Goal: Browse casually: Explore the website without a specific task or goal

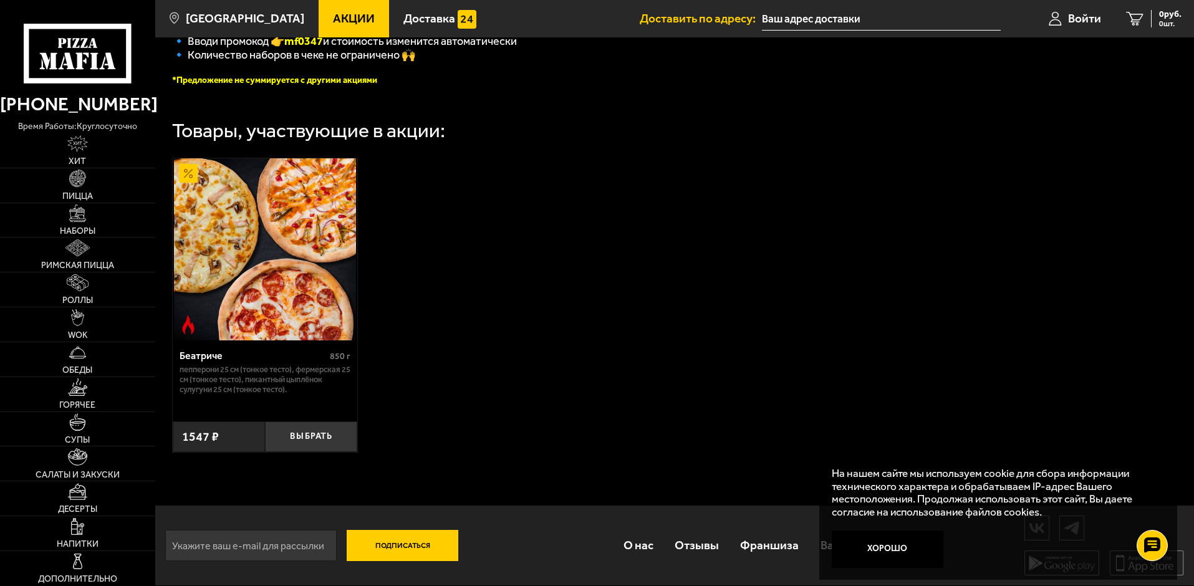
scroll to position [364, 0]
click at [84, 225] on link "Наборы" at bounding box center [77, 220] width 155 height 34
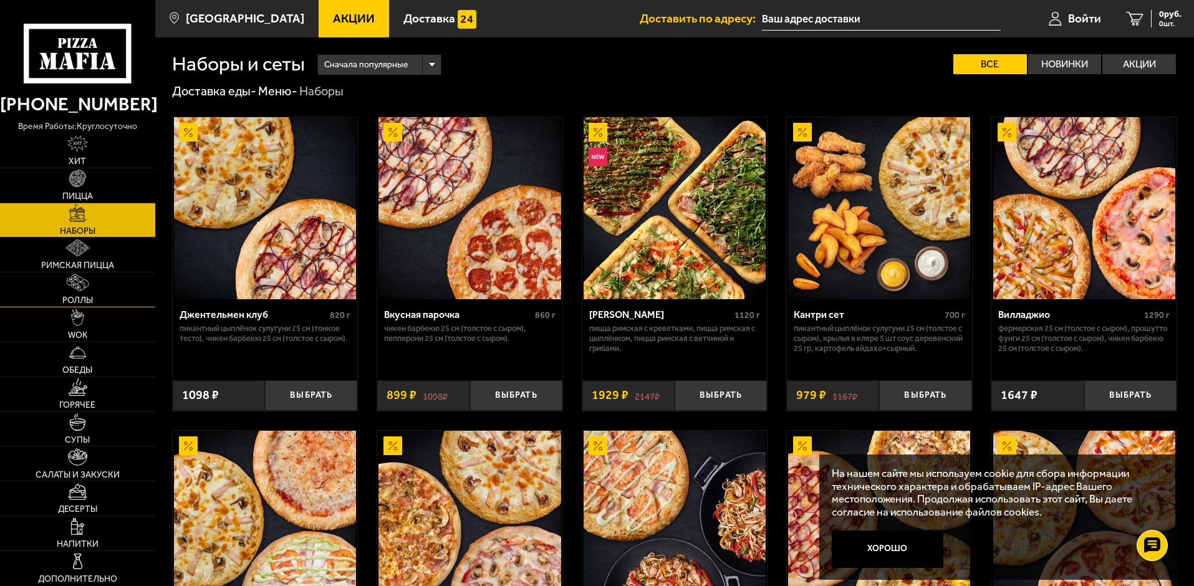
click at [84, 280] on img at bounding box center [78, 282] width 22 height 17
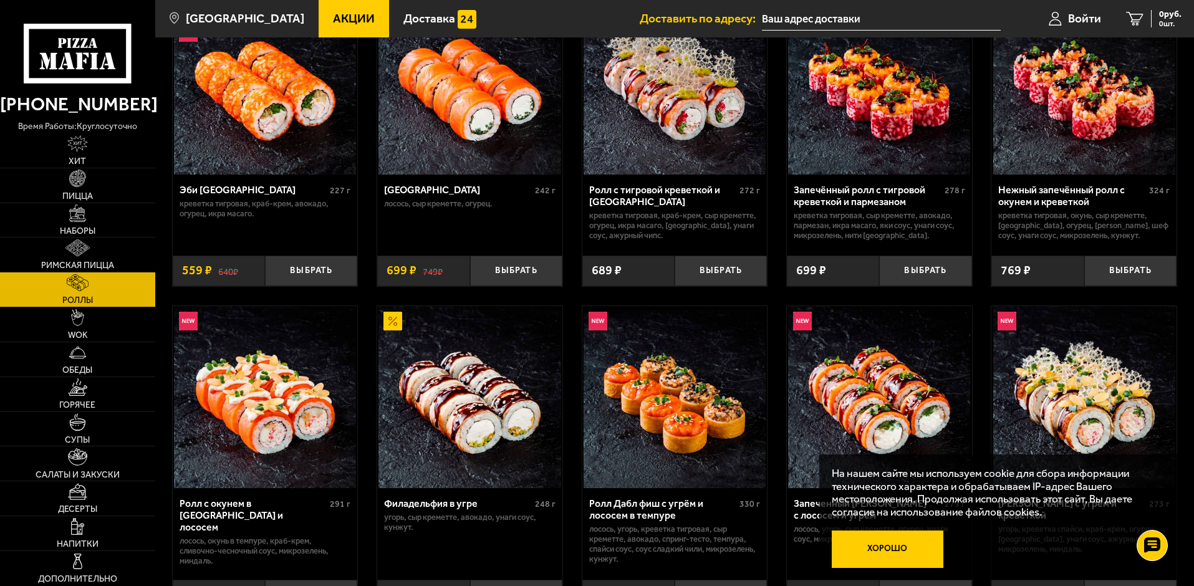
click at [896, 552] on button "Хорошо" at bounding box center [887, 548] width 112 height 37
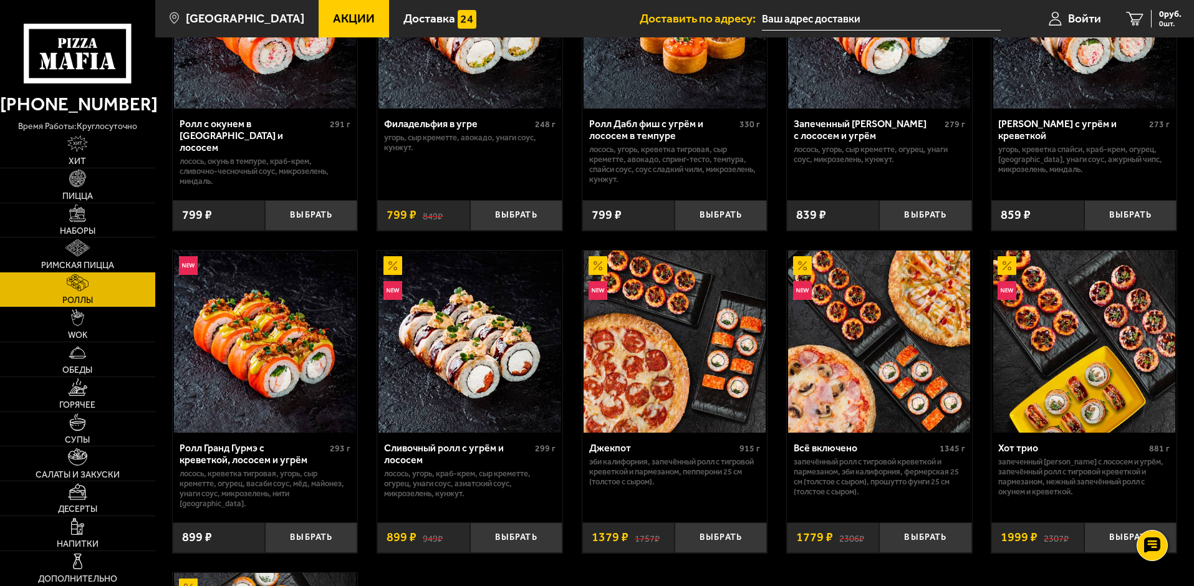
scroll to position [499, 0]
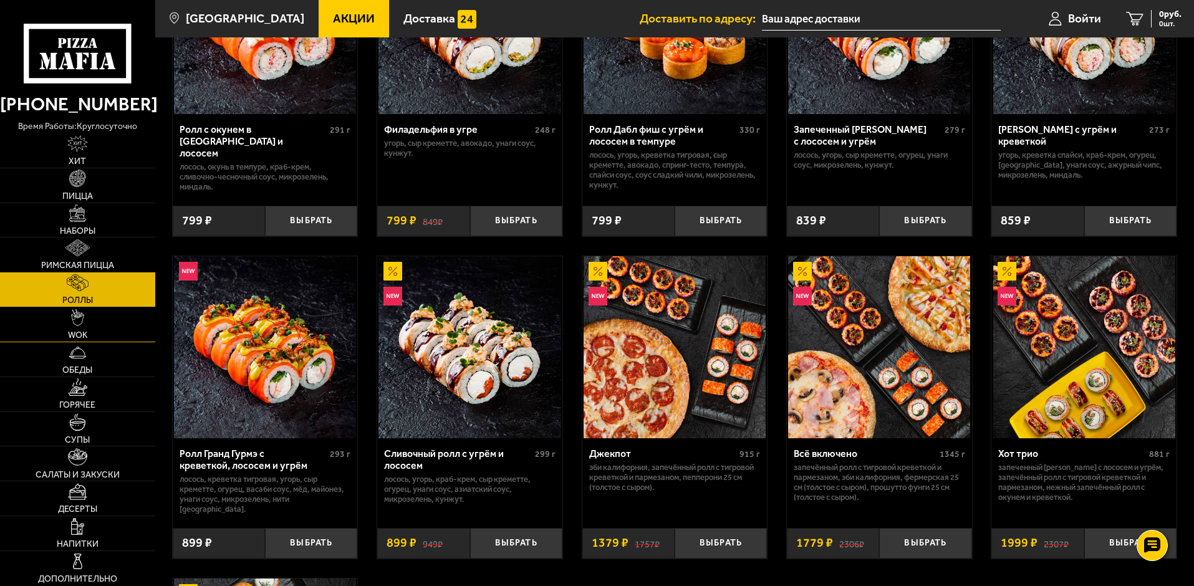
click at [46, 314] on link "WOK" at bounding box center [77, 324] width 155 height 34
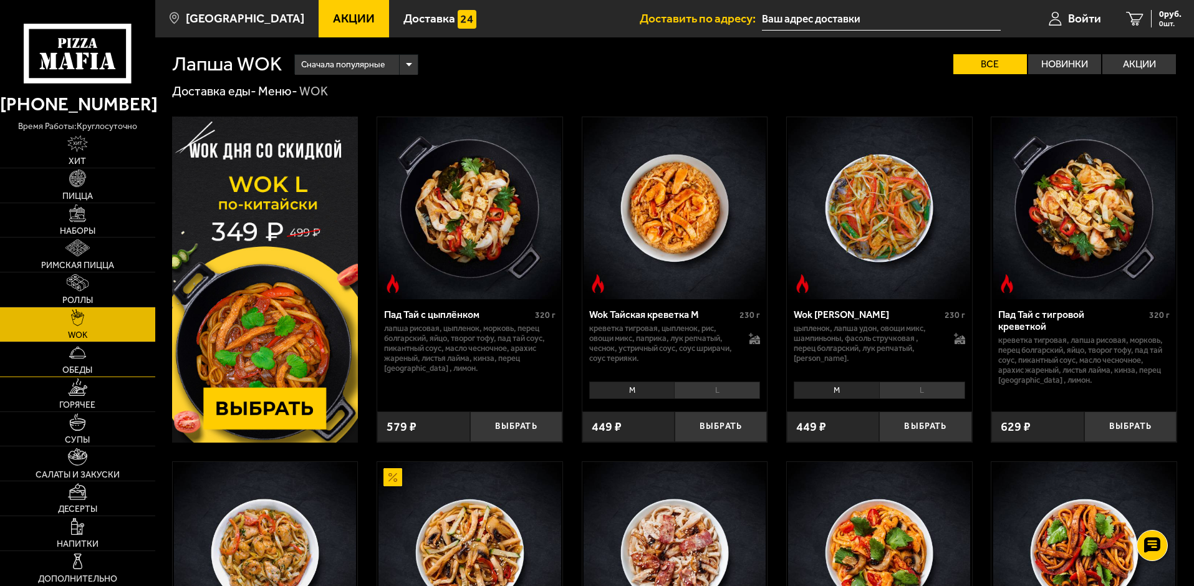
click at [77, 362] on link "Обеды" at bounding box center [77, 359] width 155 height 34
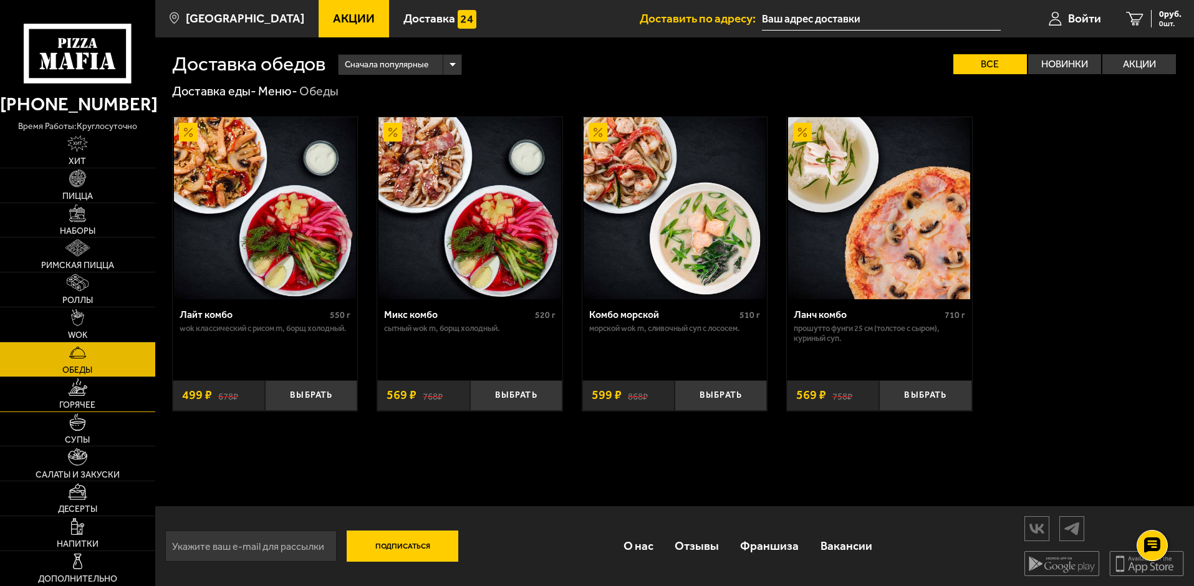
click at [78, 397] on link "Горячее" at bounding box center [77, 394] width 155 height 34
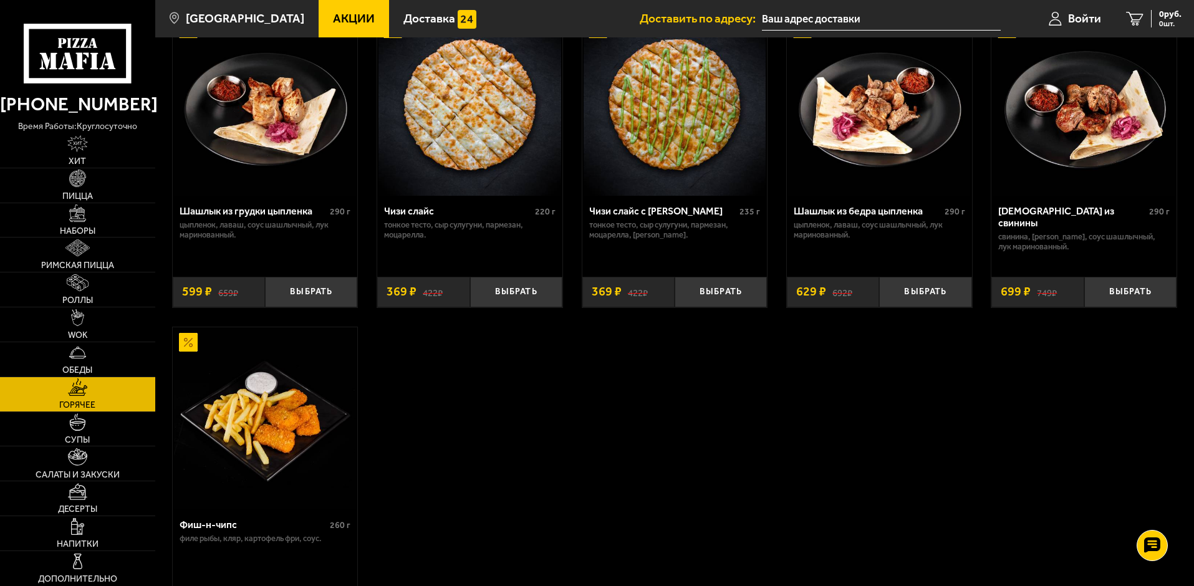
scroll to position [935, 0]
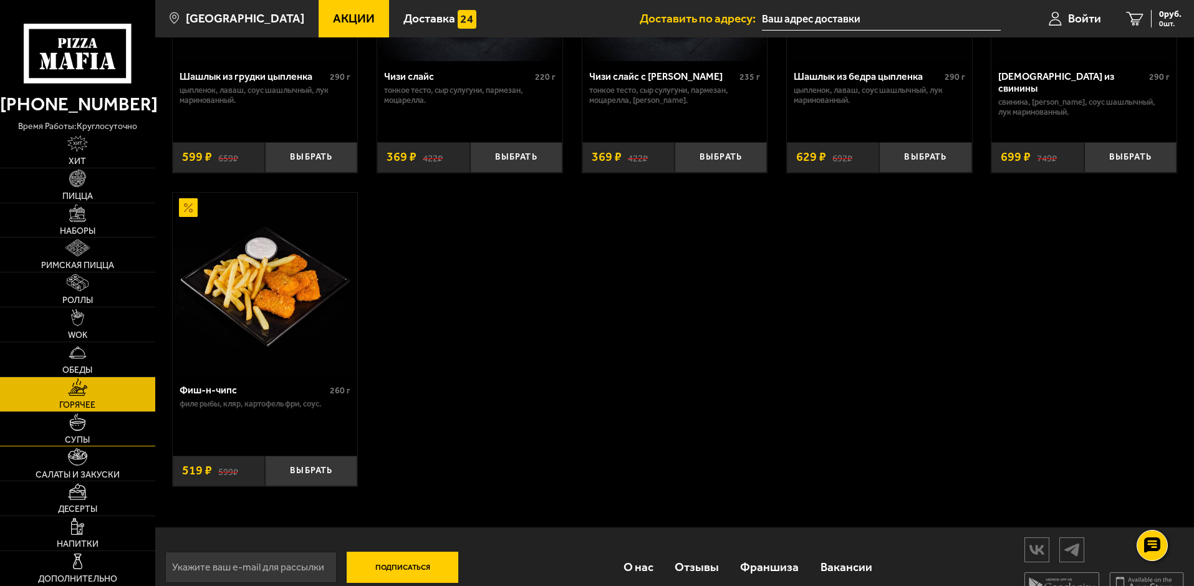
click at [115, 429] on link "Супы" at bounding box center [77, 429] width 155 height 34
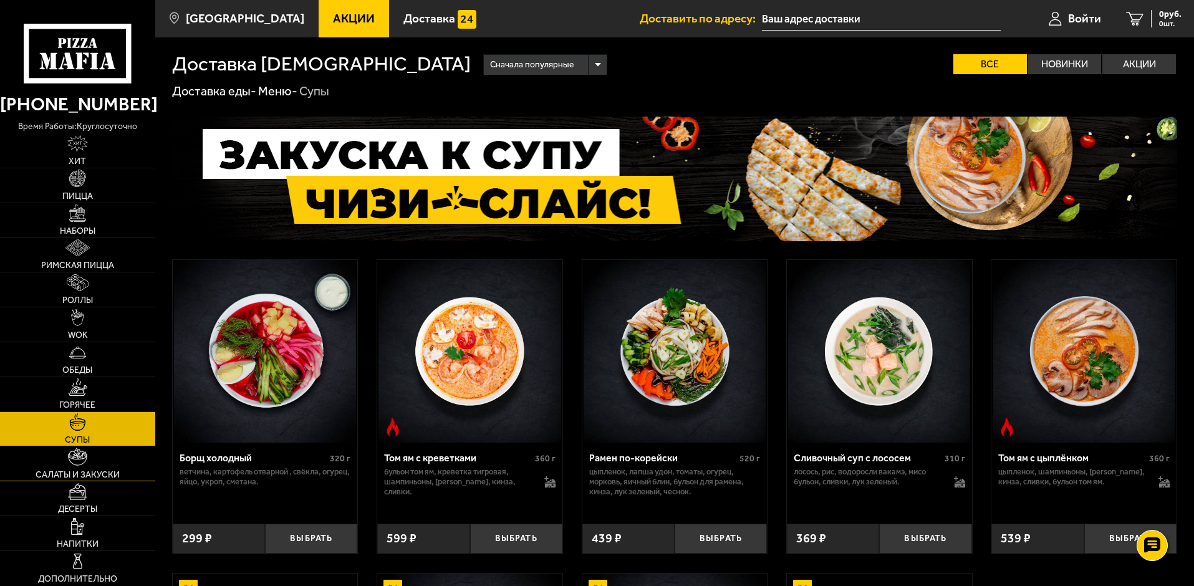
click at [71, 468] on link "Салаты и закуски" at bounding box center [77, 463] width 155 height 34
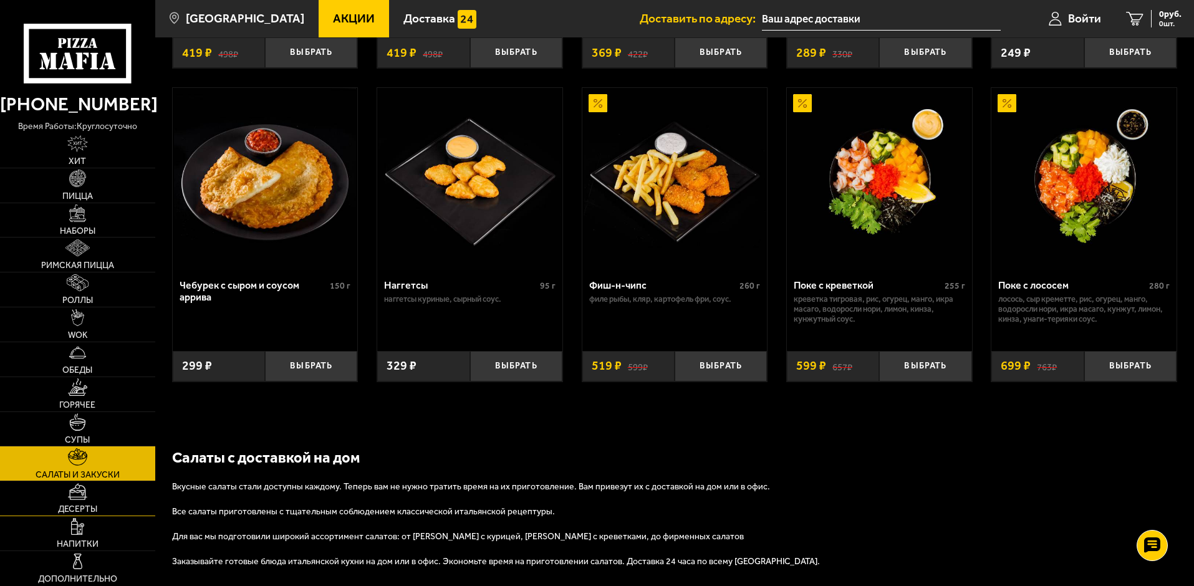
scroll to position [748, 0]
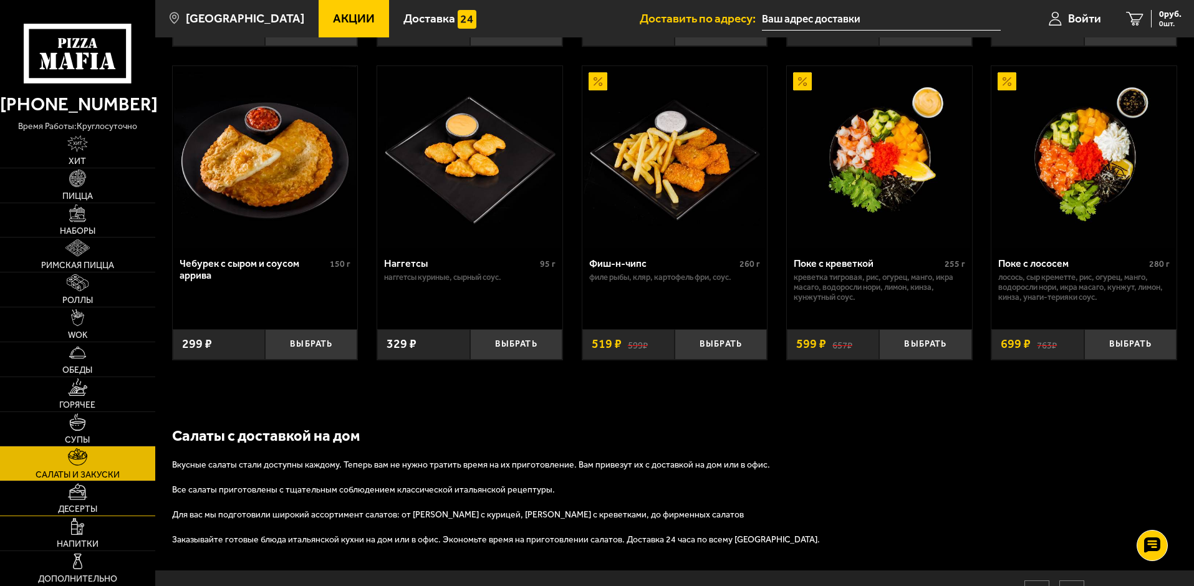
click at [57, 497] on link "Десерты" at bounding box center [77, 498] width 155 height 34
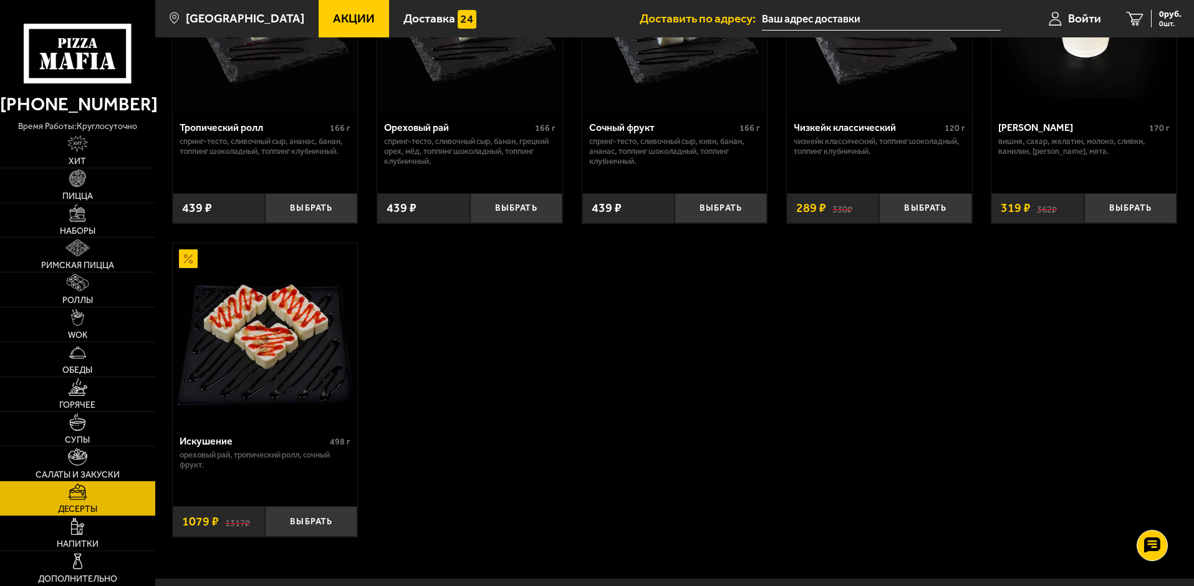
scroll to position [561, 0]
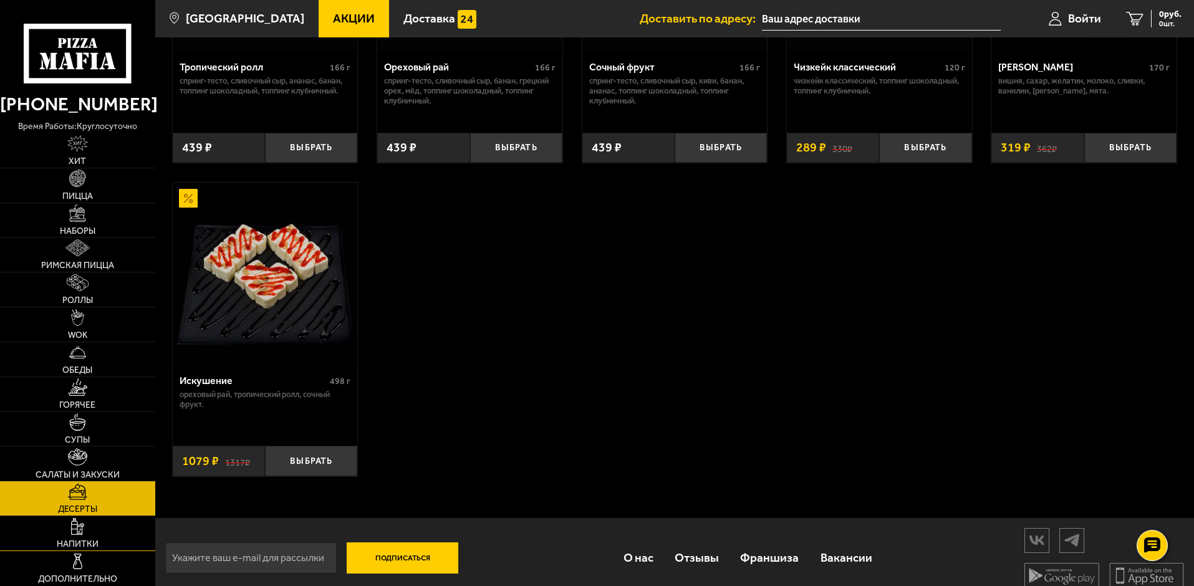
click at [82, 540] on span "Напитки" at bounding box center [78, 544] width 42 height 9
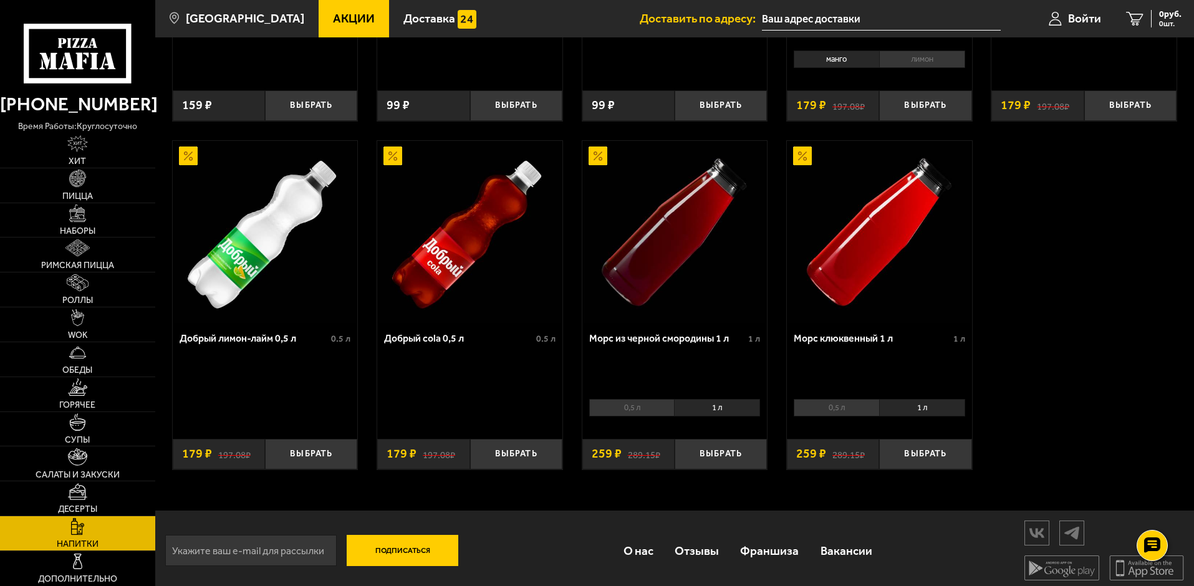
scroll to position [646, 0]
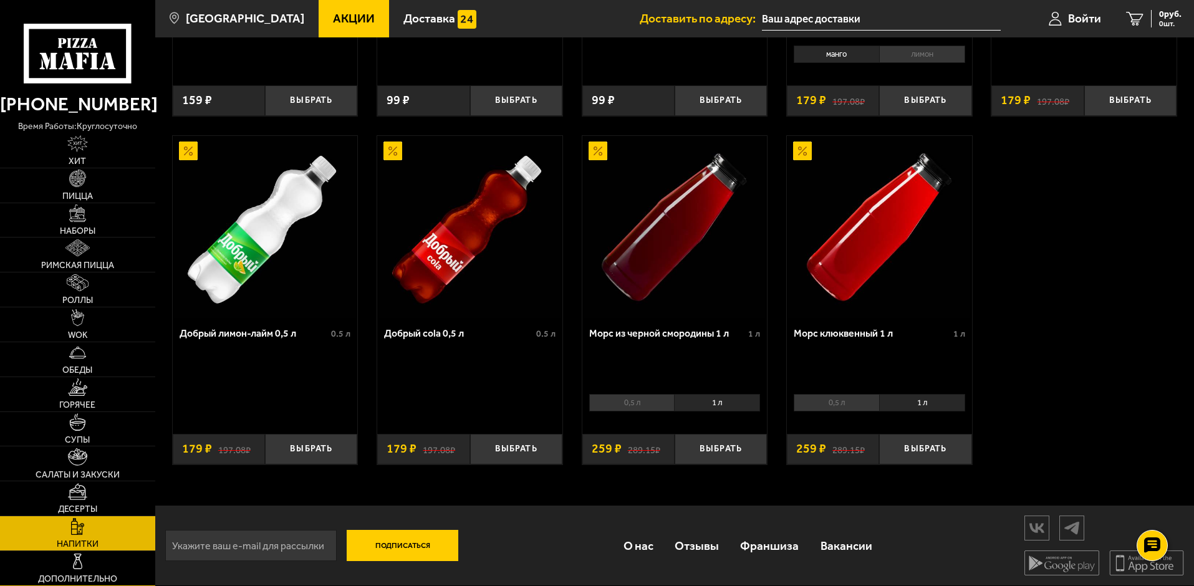
click at [75, 563] on img at bounding box center [77, 561] width 17 height 17
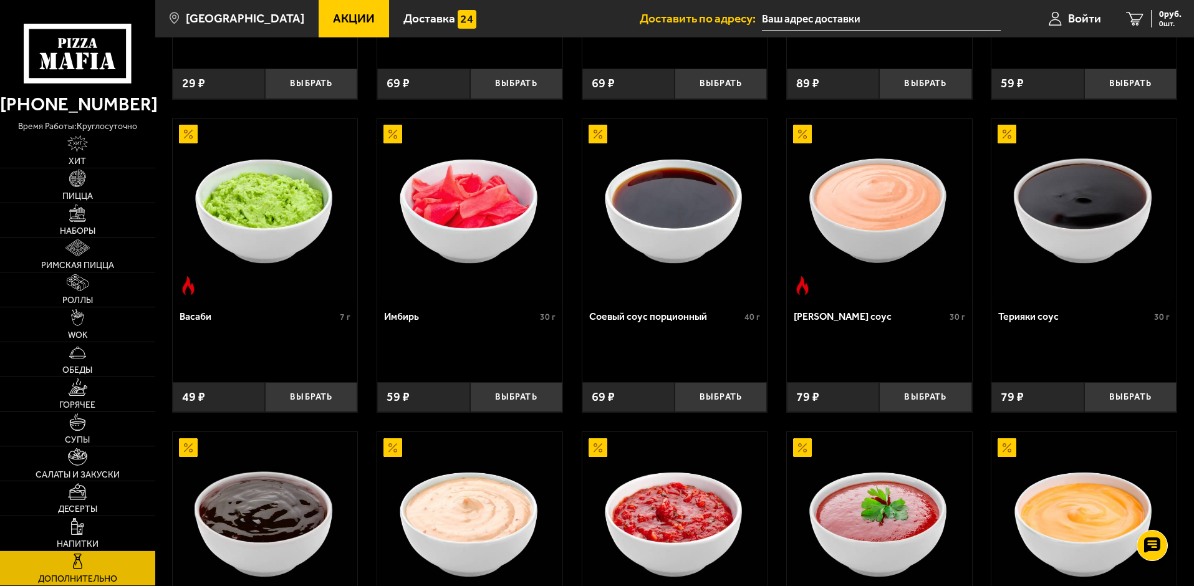
scroll to position [576, 0]
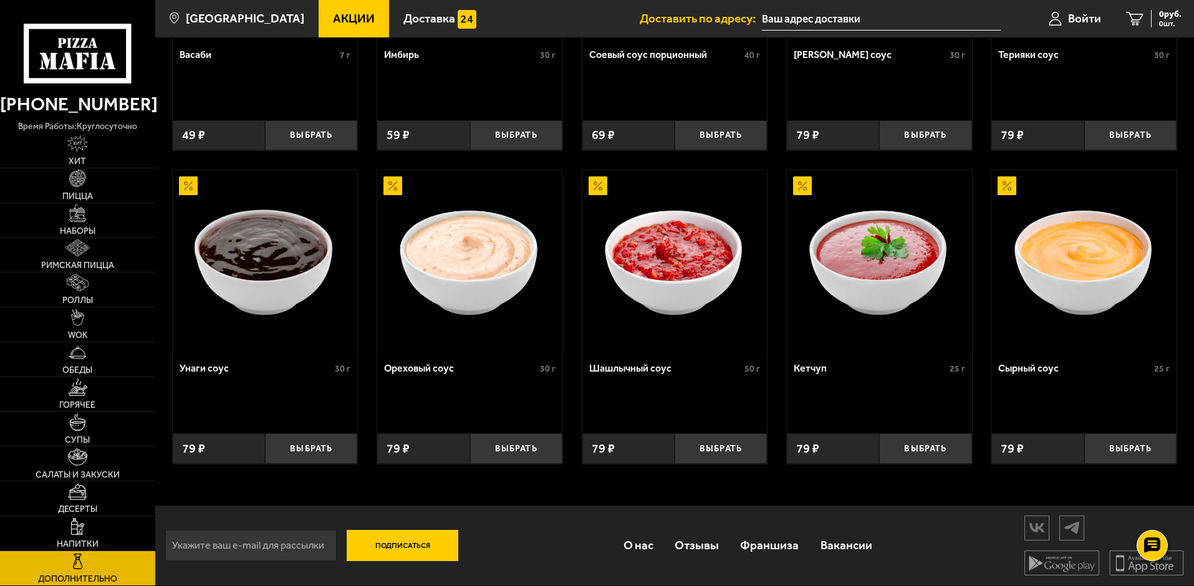
click at [87, 47] on use at bounding box center [83, 43] width 7 height 10
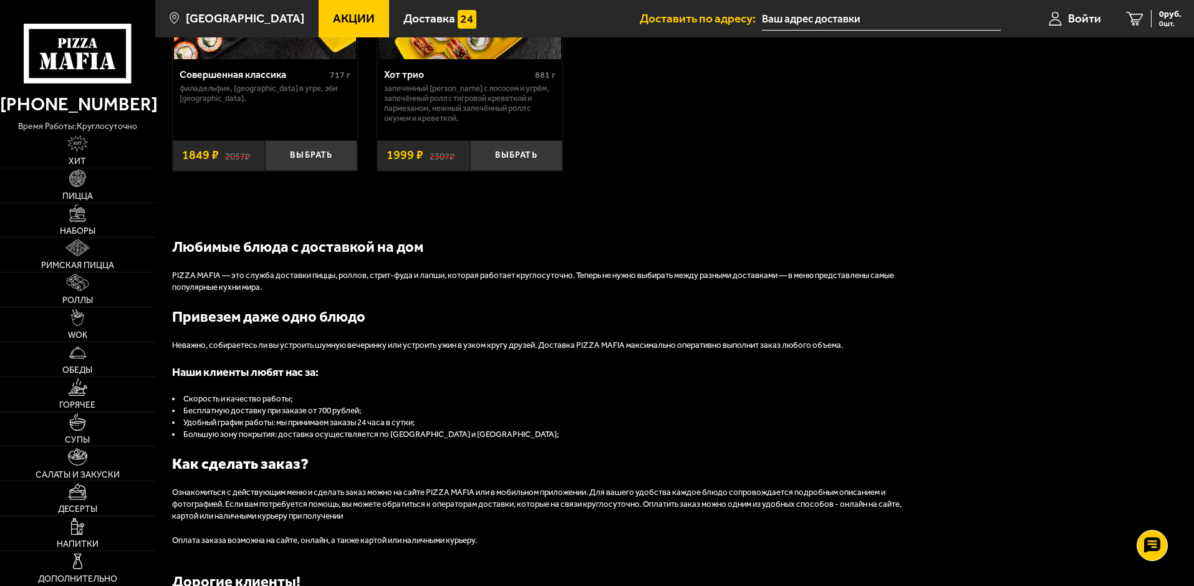
scroll to position [1396, 0]
